Goal: Find specific page/section: Find specific page/section

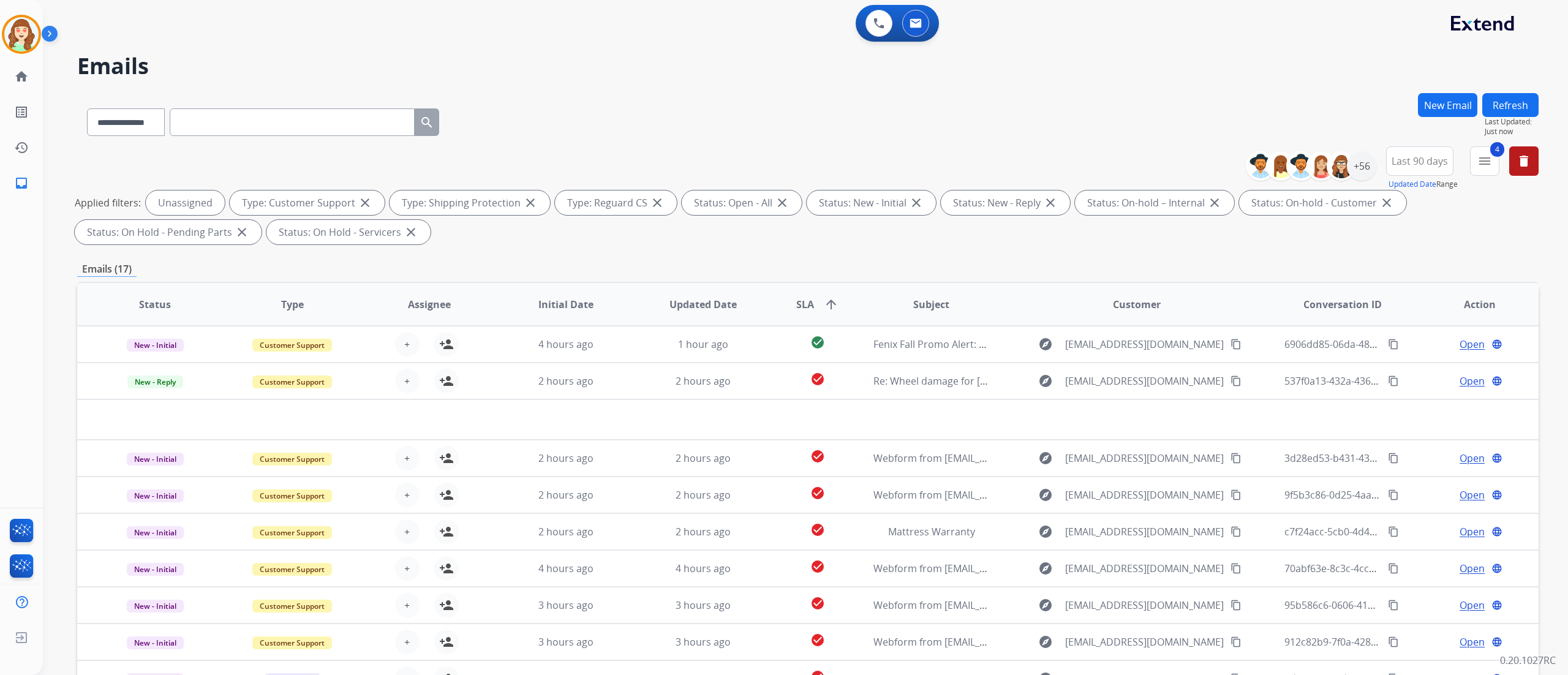
select select "**********"
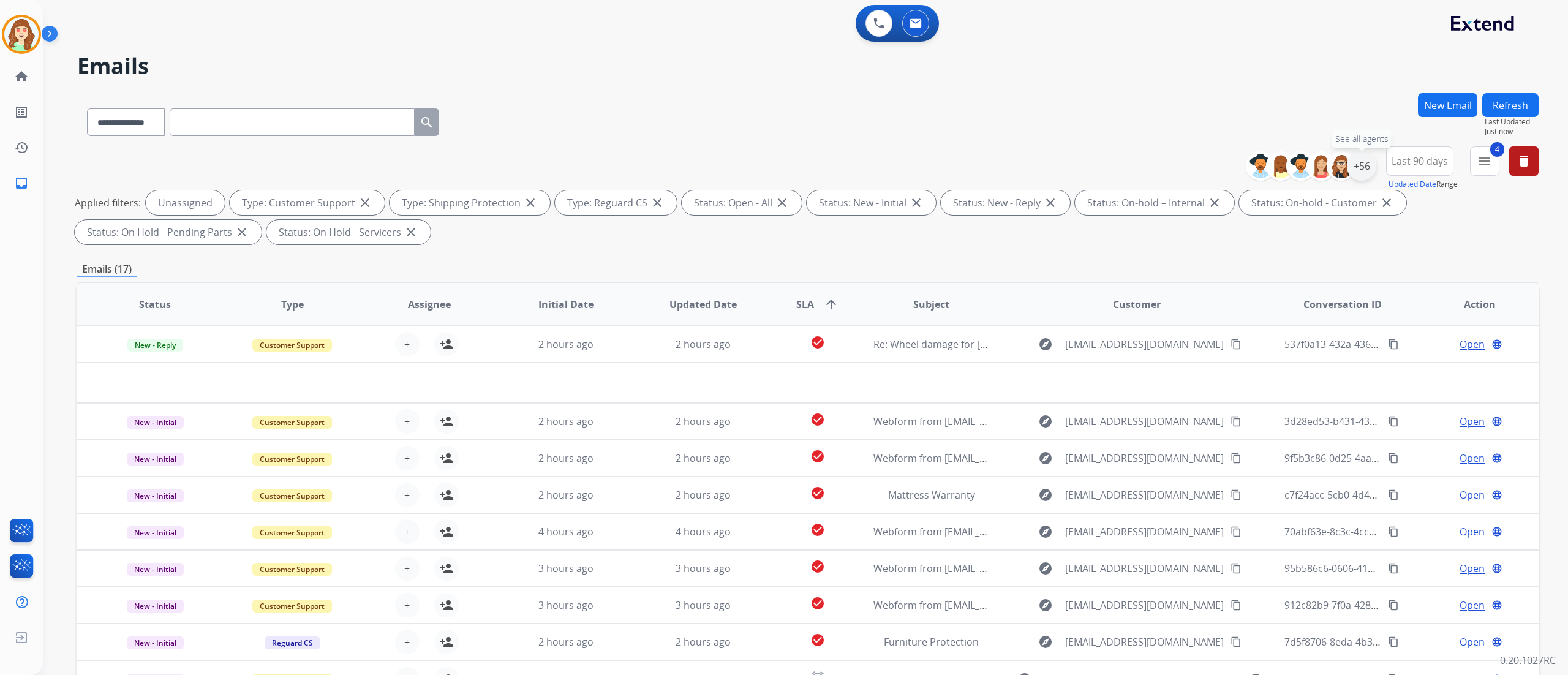
click at [1362, 161] on div "+56" at bounding box center [1361, 166] width 29 height 29
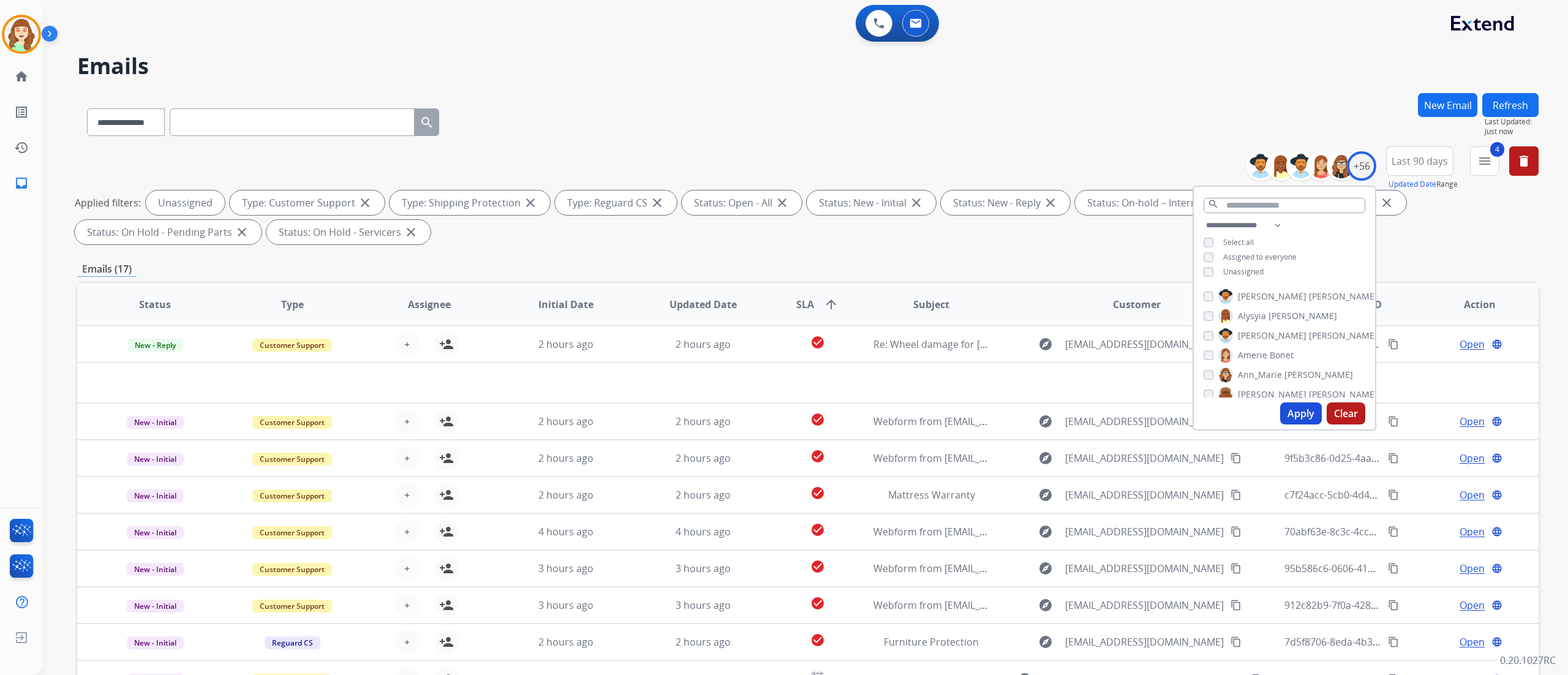
click at [1291, 418] on button "Apply" at bounding box center [1300, 413] width 41 height 22
click at [1484, 170] on button "4 menu Filters" at bounding box center [1484, 161] width 29 height 29
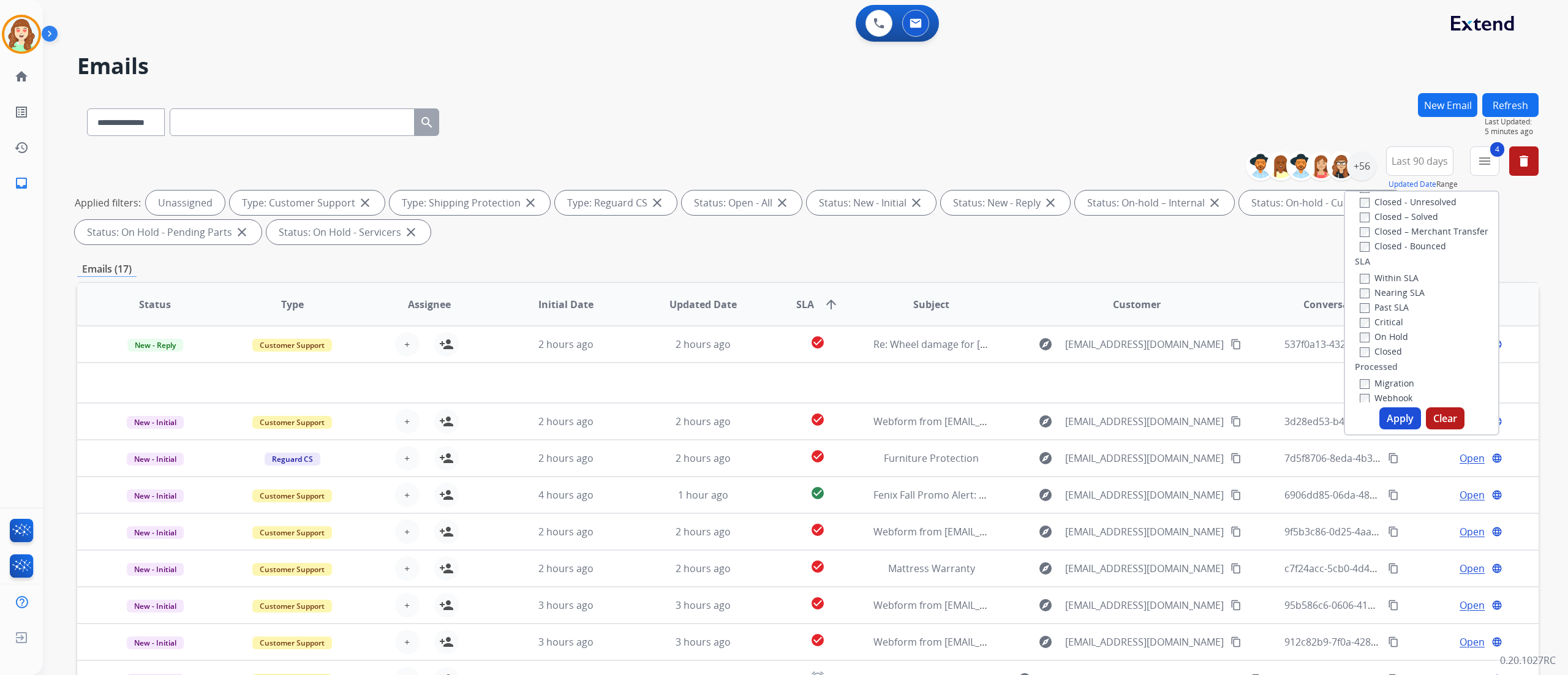
scroll to position [302, 0]
click at [1360, 325] on div "Critical" at bounding box center [1392, 320] width 65 height 14
click at [1388, 422] on button "Apply" at bounding box center [1400, 418] width 41 height 22
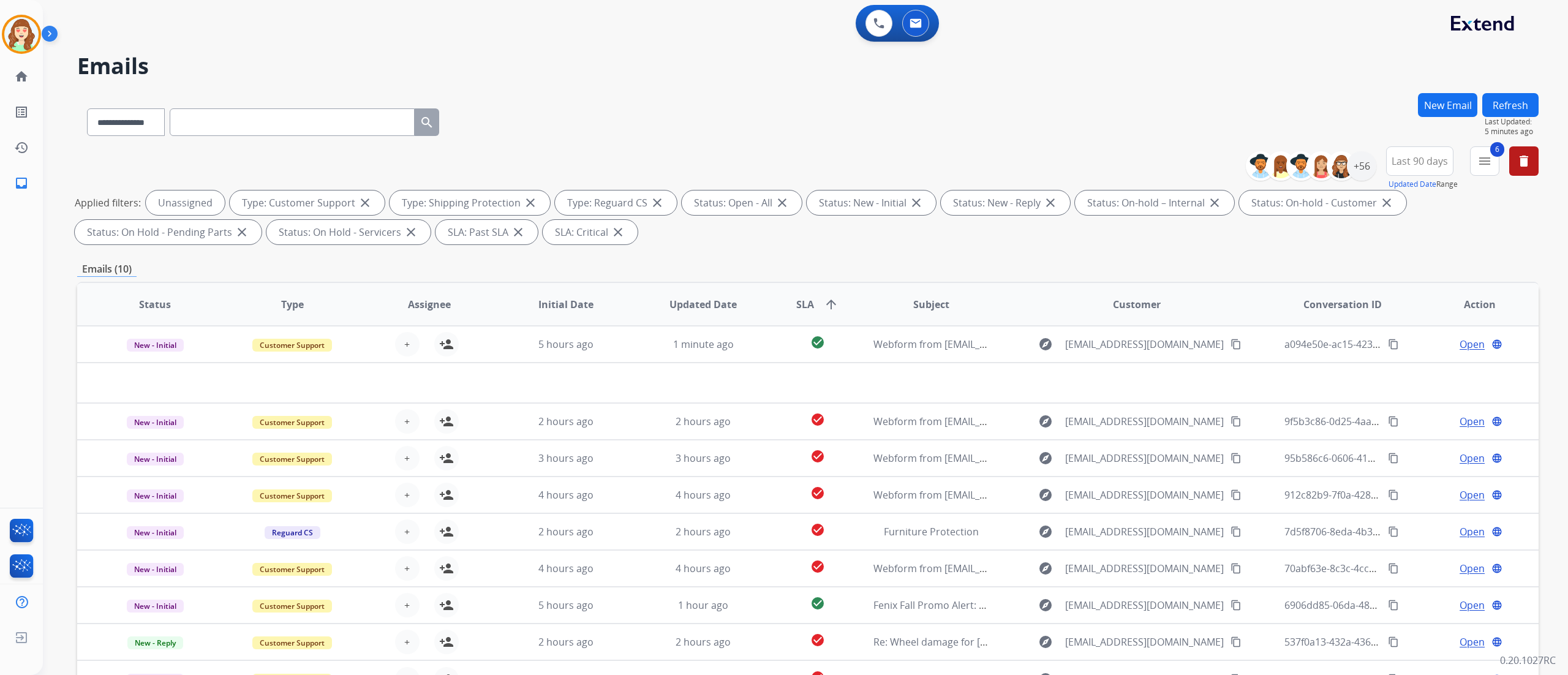
click at [1481, 232] on div "Applied filters: Unassigned Type: Customer Support close Type: Shipping Protect…" at bounding box center [805, 217] width 1462 height 54
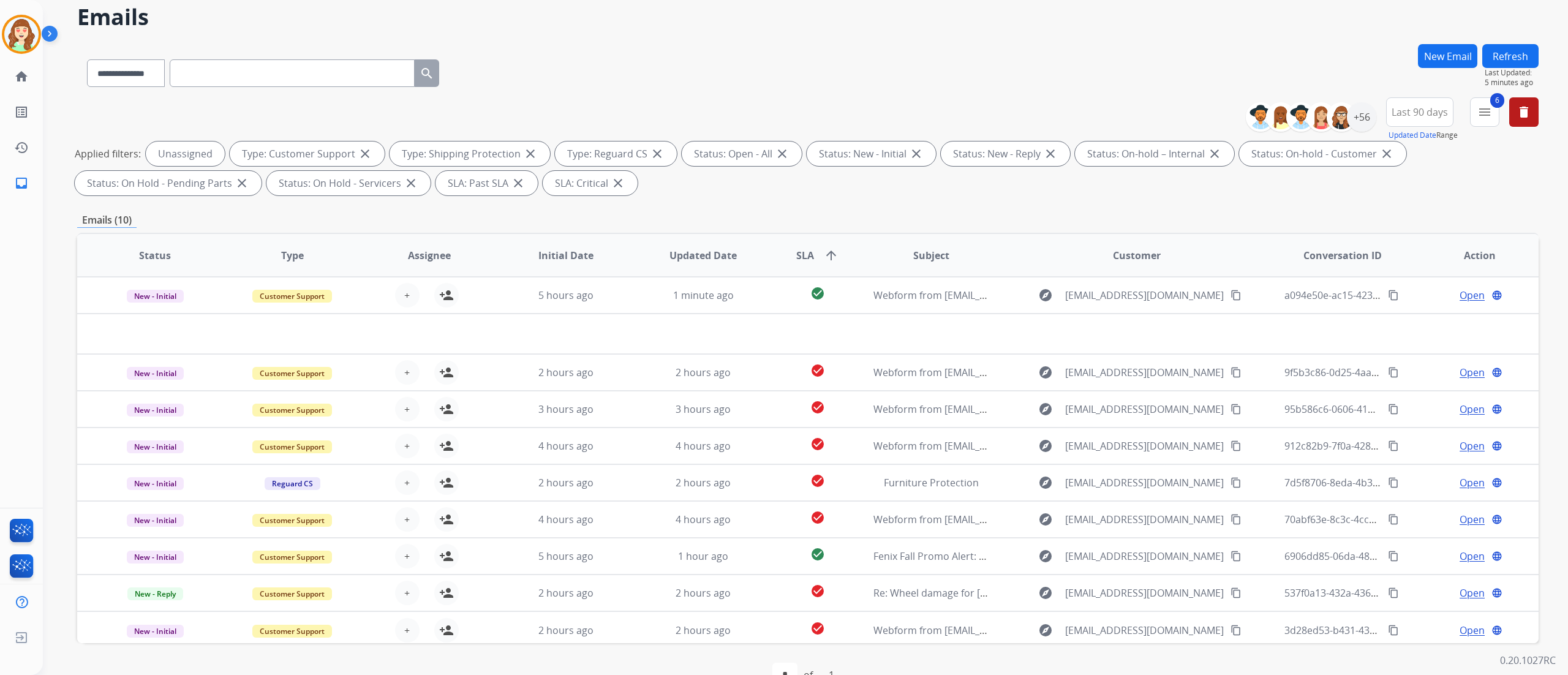
scroll to position [81, 0]
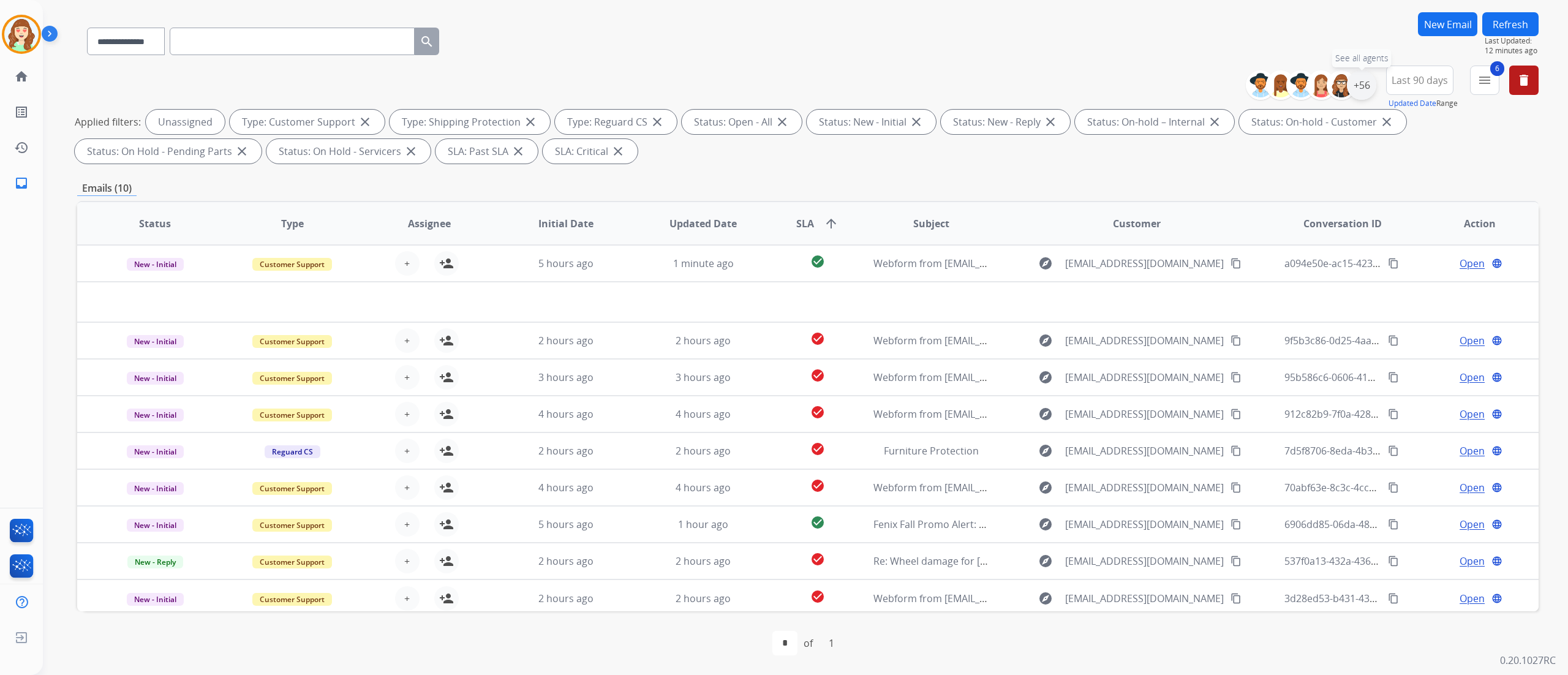
click at [1363, 76] on div "+56" at bounding box center [1361, 84] width 29 height 29
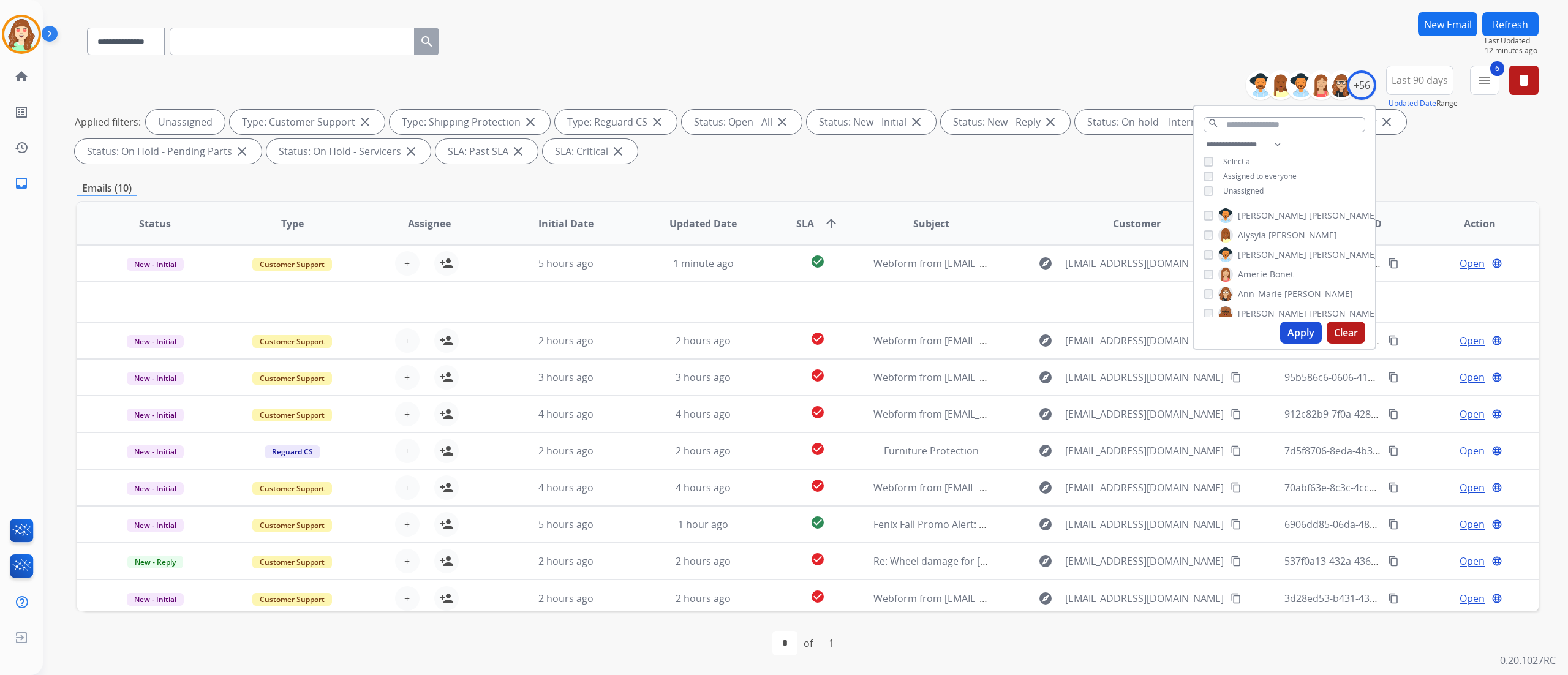
click at [1204, 194] on div "Unassigned" at bounding box center [1234, 191] width 60 height 10
click at [1302, 330] on button "Apply" at bounding box center [1300, 333] width 41 height 22
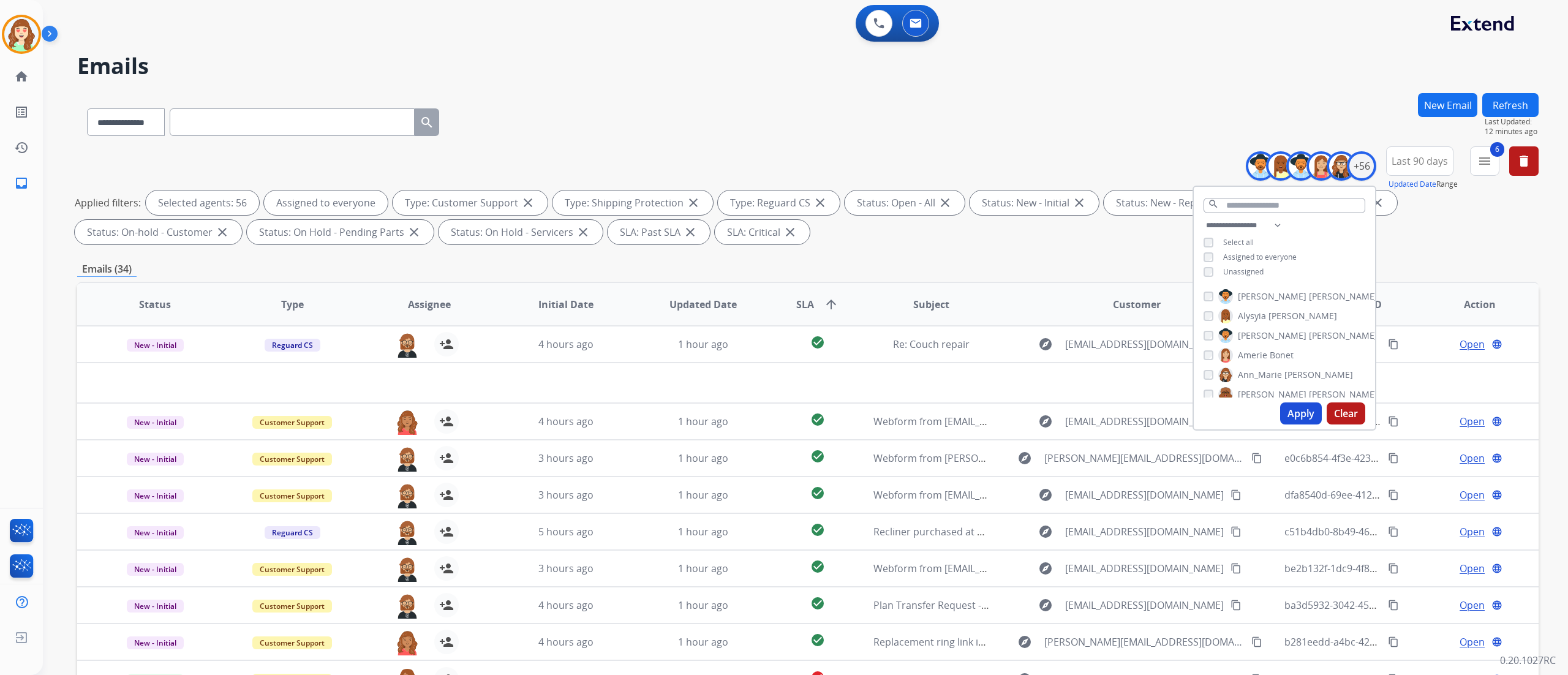
click at [1116, 139] on div "**********" at bounding box center [807, 119] width 1462 height 54
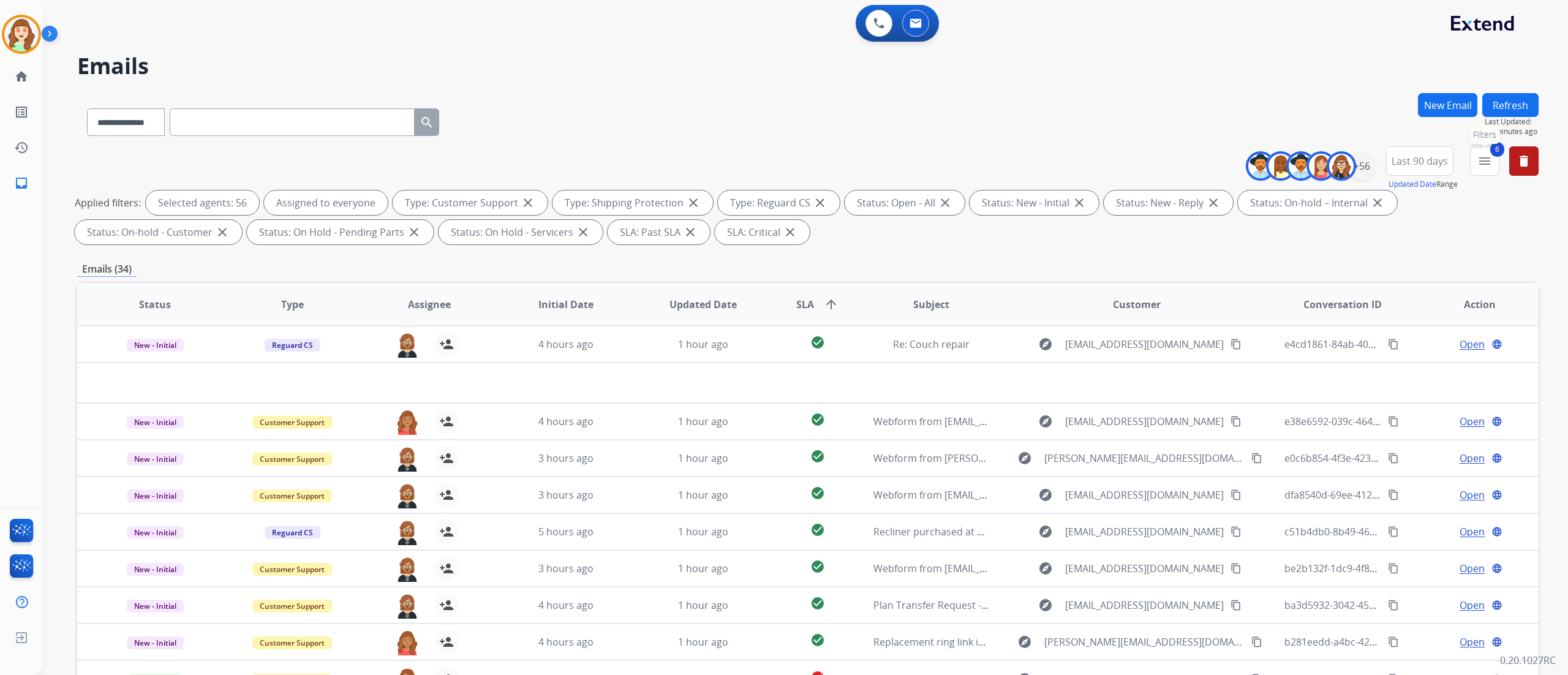
click at [1493, 163] on button "6 menu Filters" at bounding box center [1484, 161] width 29 height 29
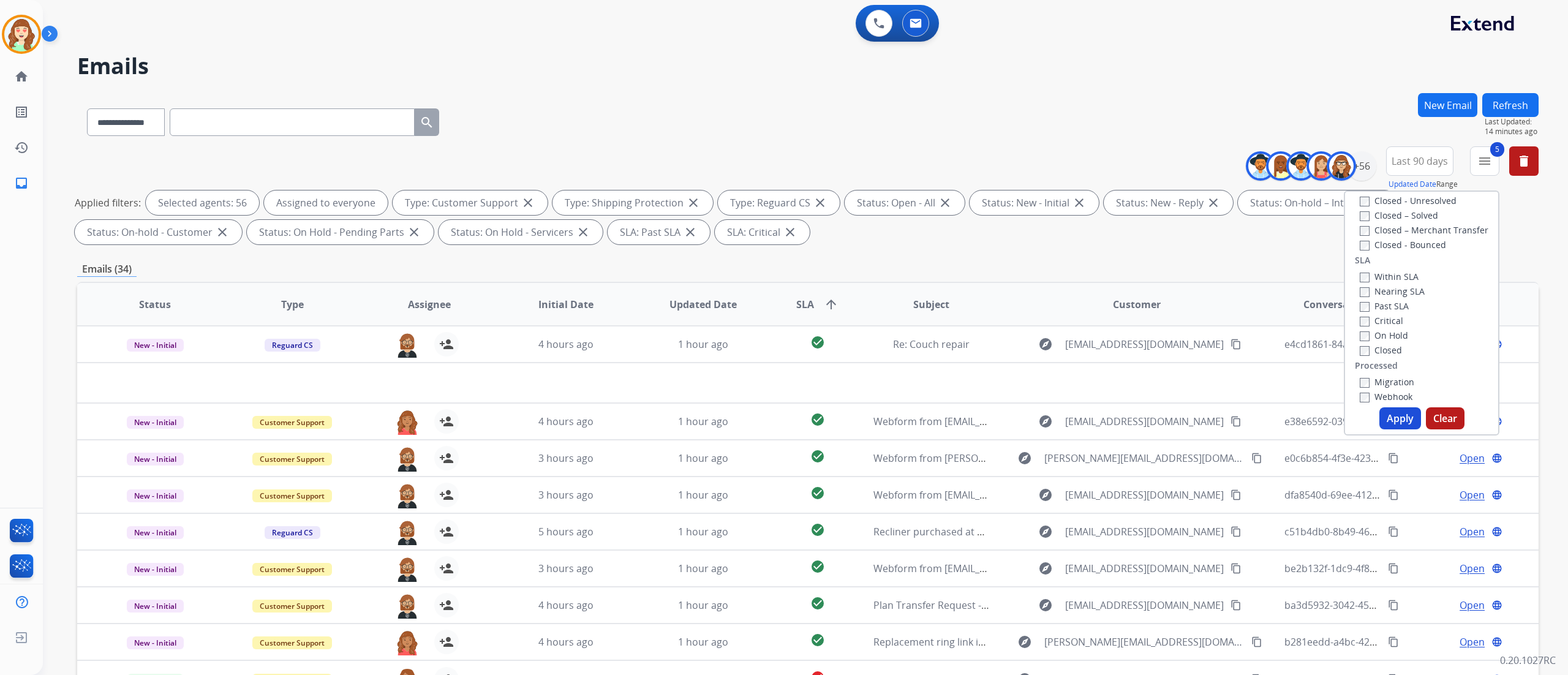
click at [1364, 322] on label "Critical" at bounding box center [1382, 321] width 44 height 11
click at [1406, 421] on button "Apply" at bounding box center [1400, 418] width 41 height 22
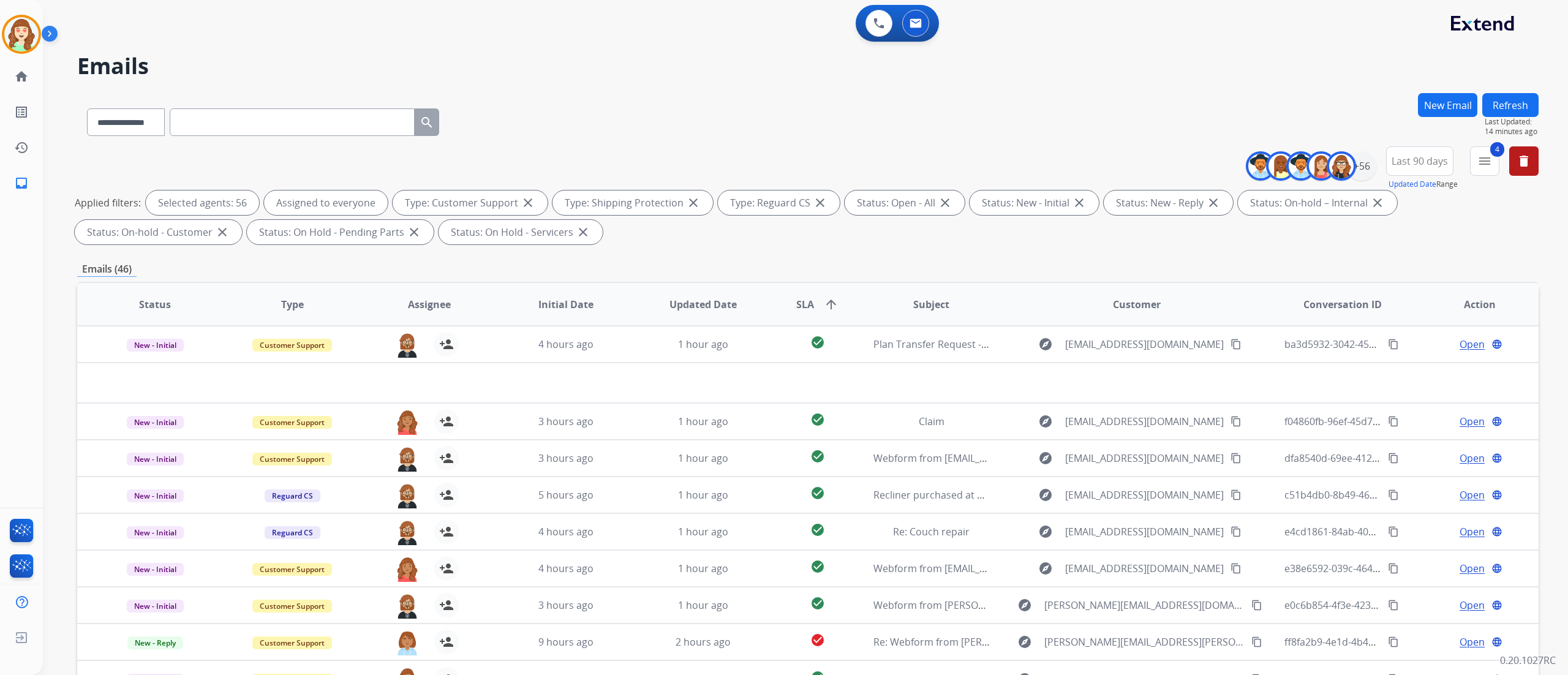
drag, startPoint x: 289, startPoint y: 24, endPoint x: 316, endPoint y: 2, distance: 34.8
click at [289, 24] on div "0 Voice Interactions 0 Email Interactions" at bounding box center [798, 24] width 1481 height 39
click at [1557, 403] on div "**********" at bounding box center [805, 337] width 1525 height 675
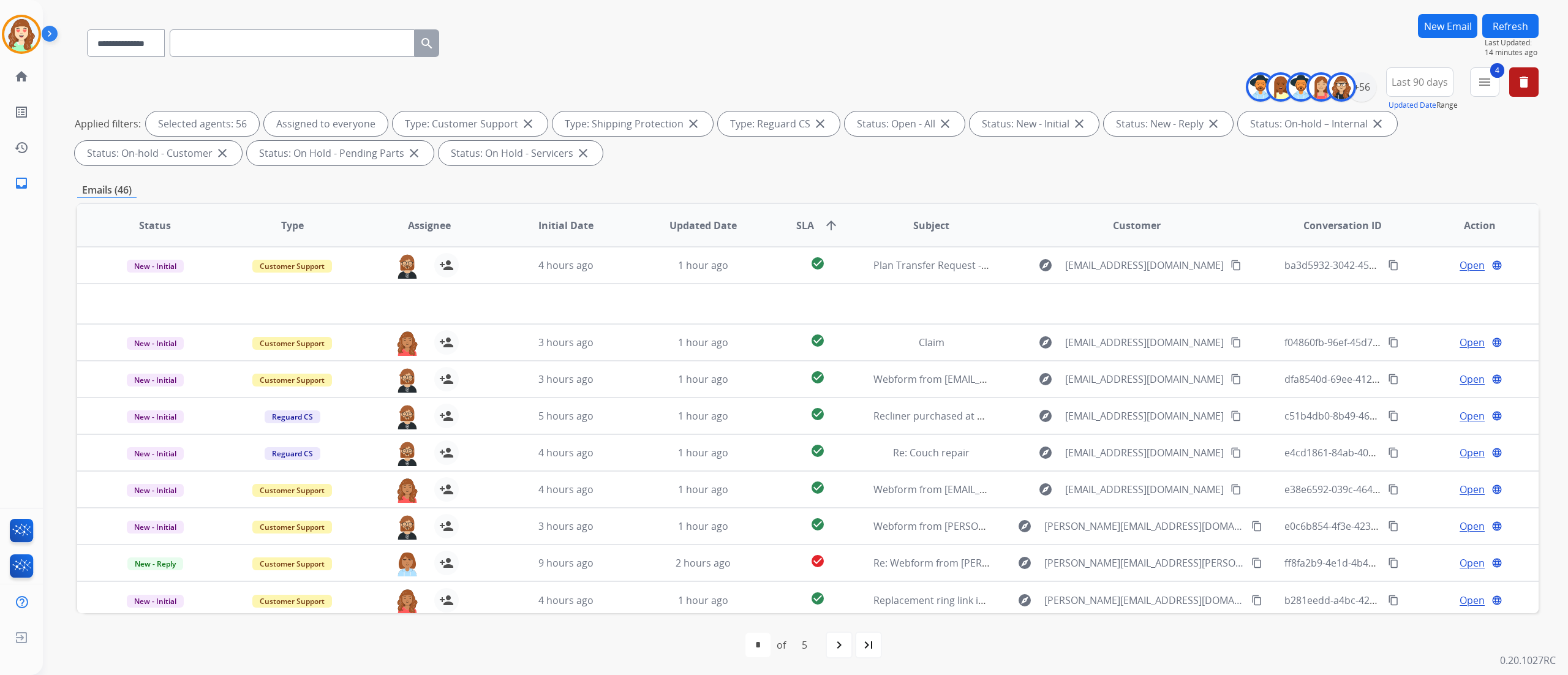
scroll to position [81, 0]
click at [838, 643] on mat-icon "navigate_next" at bounding box center [838, 643] width 14 height 14
select select "*"
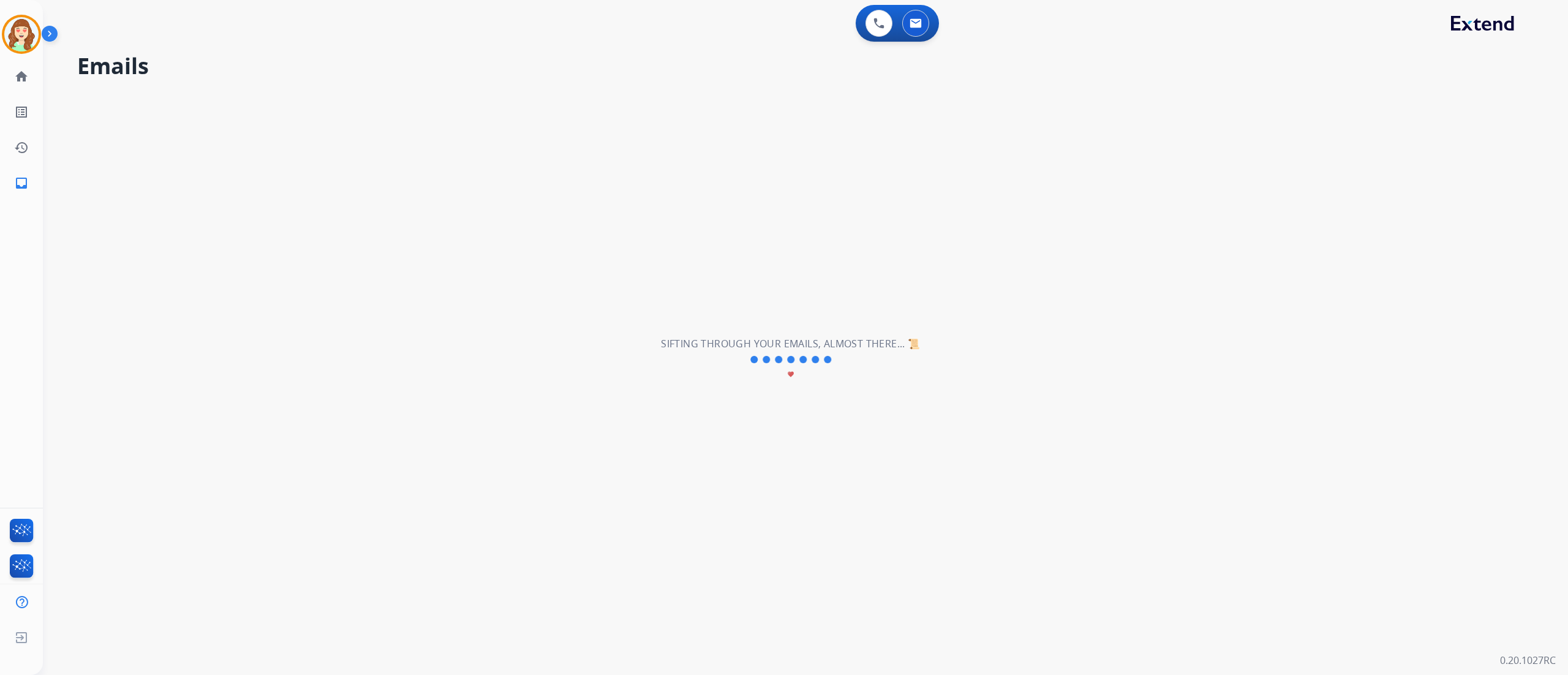
scroll to position [0, 0]
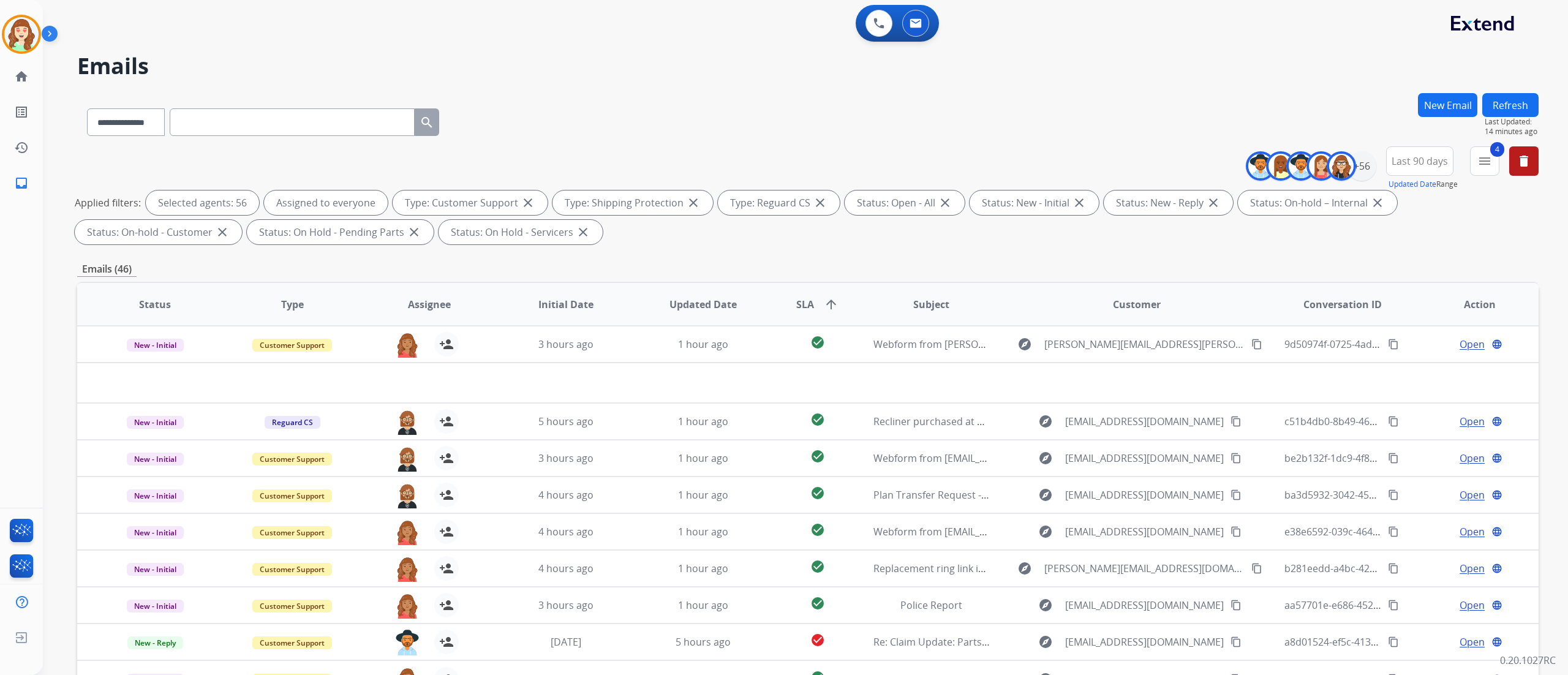
click at [341, 61] on h2 "Emails" at bounding box center [807, 66] width 1462 height 24
